Goal: Information Seeking & Learning: Learn about a topic

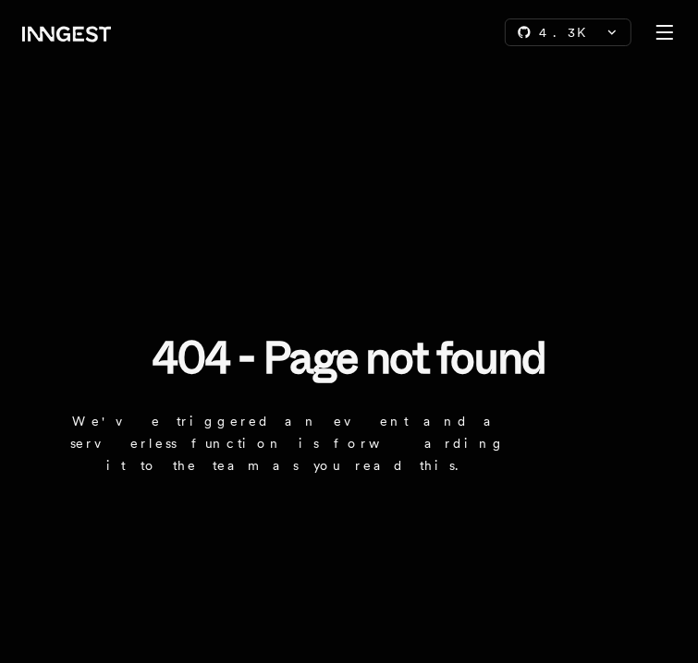
click at [0, 0] on link "Docs" at bounding box center [0, 0] width 0 height 0
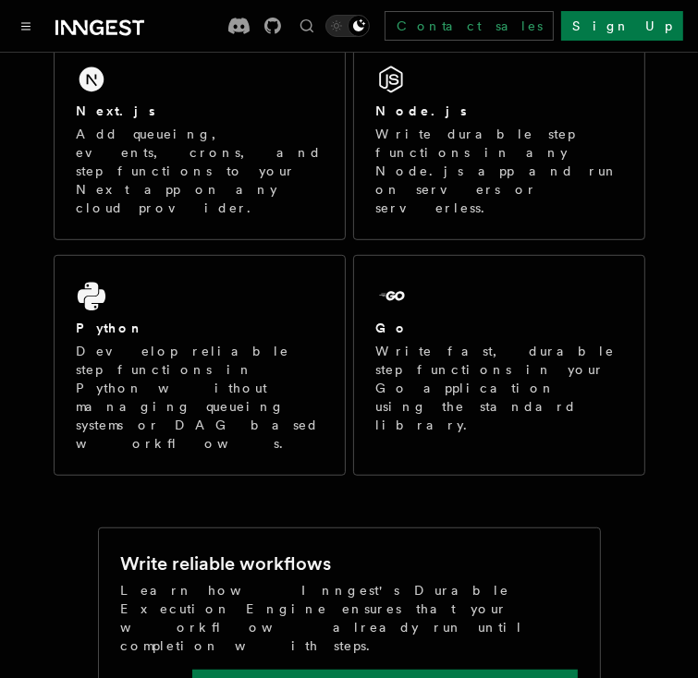
scroll to position [370, 0]
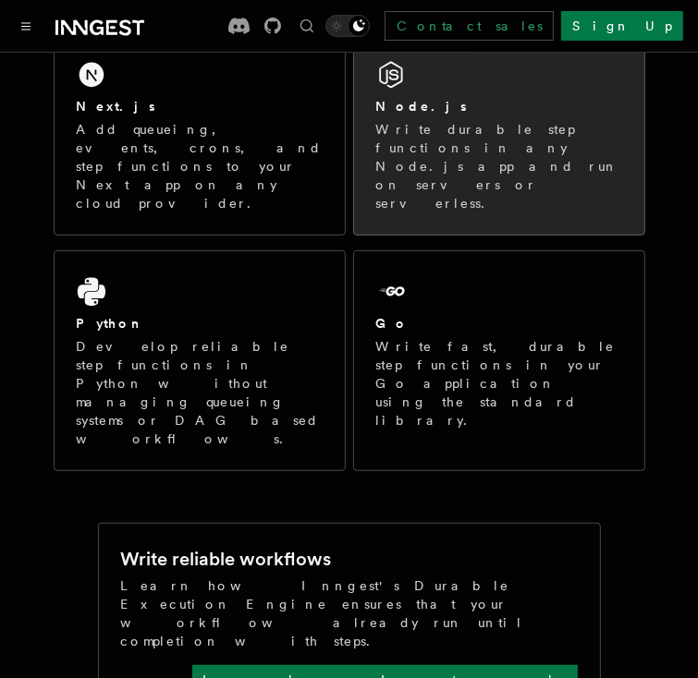
click at [451, 113] on div "Node.js" at bounding box center [499, 106] width 246 height 19
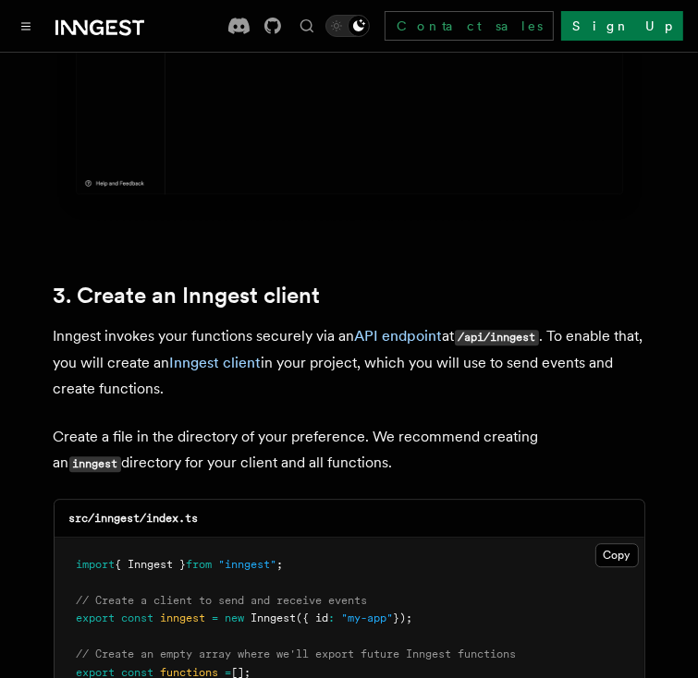
scroll to position [2218, 0]
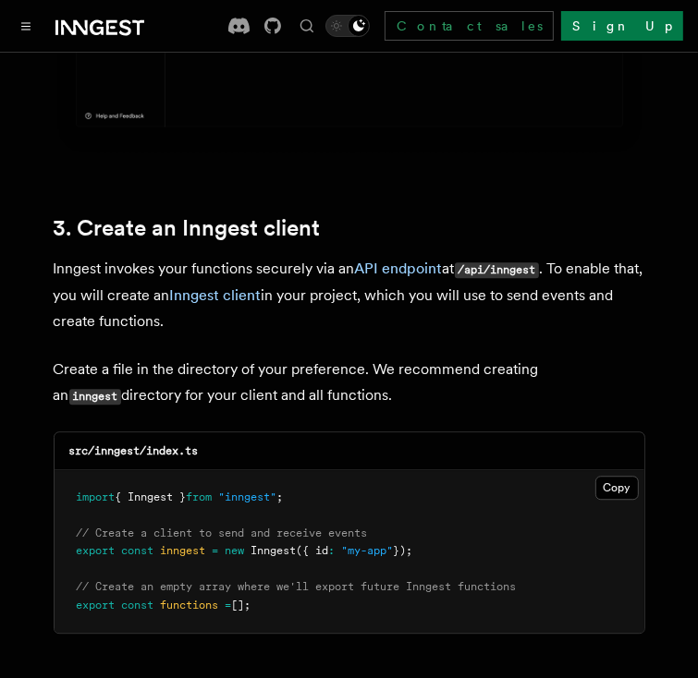
click at [81, 27] on icon at bounding box center [99, 28] width 89 height 22
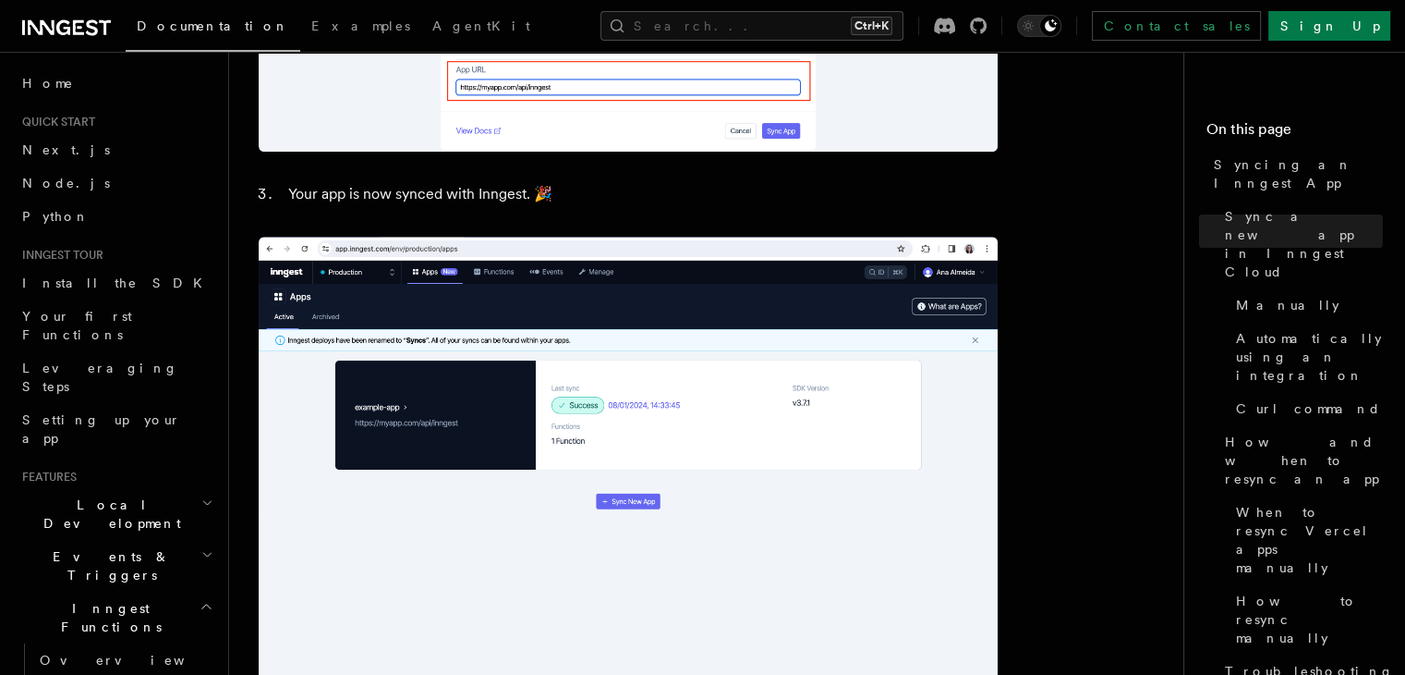
scroll to position [1940, 0]
